Goal: Transaction & Acquisition: Subscribe to service/newsletter

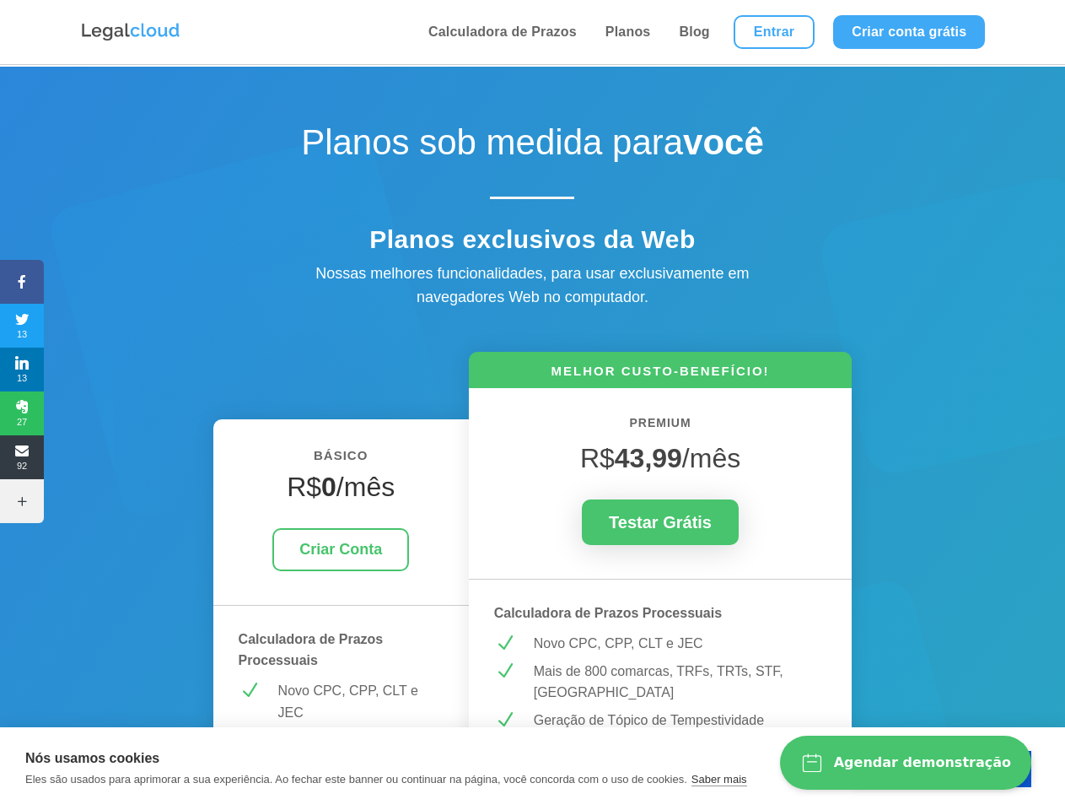
click at [22, 282] on icon at bounding box center [22, 281] width 44 height 13
click at [22, 326] on span "13" at bounding box center [22, 325] width 44 height 27
click at [22, 369] on span "13" at bounding box center [22, 369] width 44 height 27
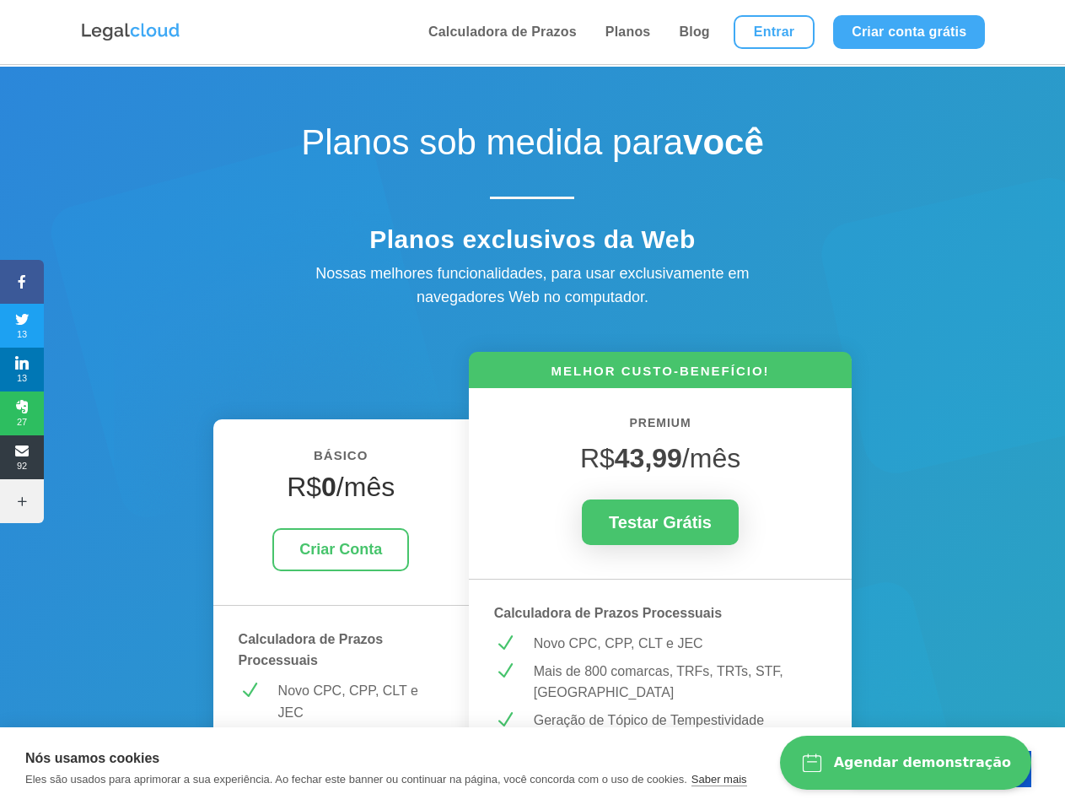
click at [22, 413] on span "27" at bounding box center [22, 413] width 44 height 27
click at [22, 457] on span "92" at bounding box center [22, 457] width 44 height 27
click at [22, 501] on icon at bounding box center [22, 500] width 44 height 13
